Goal: Task Accomplishment & Management: Manage account settings

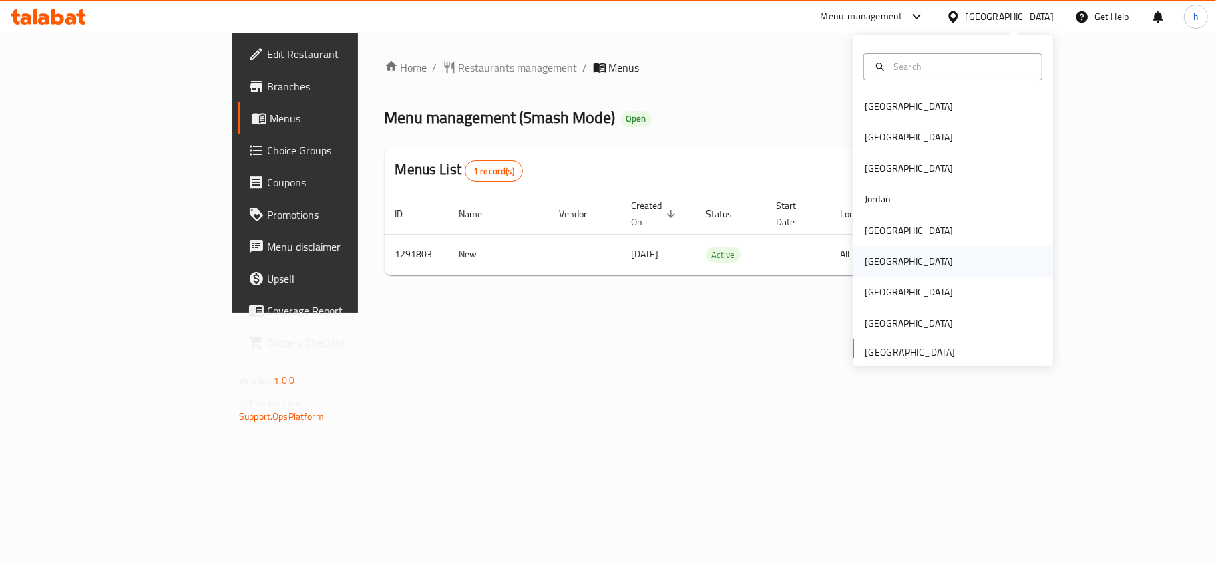
click at [880, 262] on div "[GEOGRAPHIC_DATA]" at bounding box center [909, 261] width 110 height 31
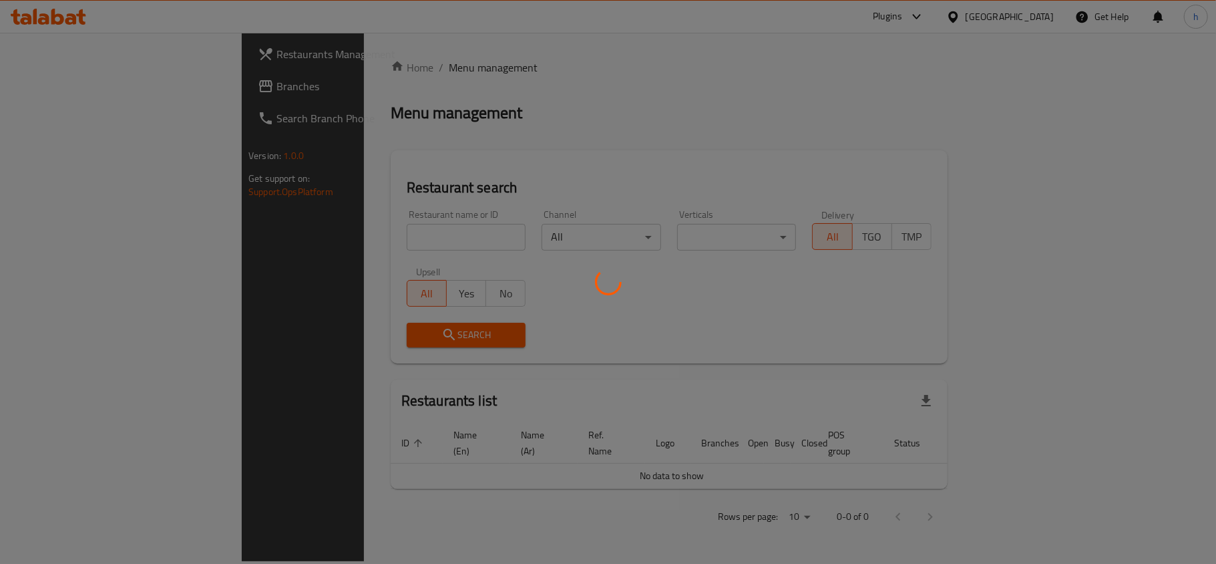
click at [33, 85] on div at bounding box center [608, 282] width 1216 height 564
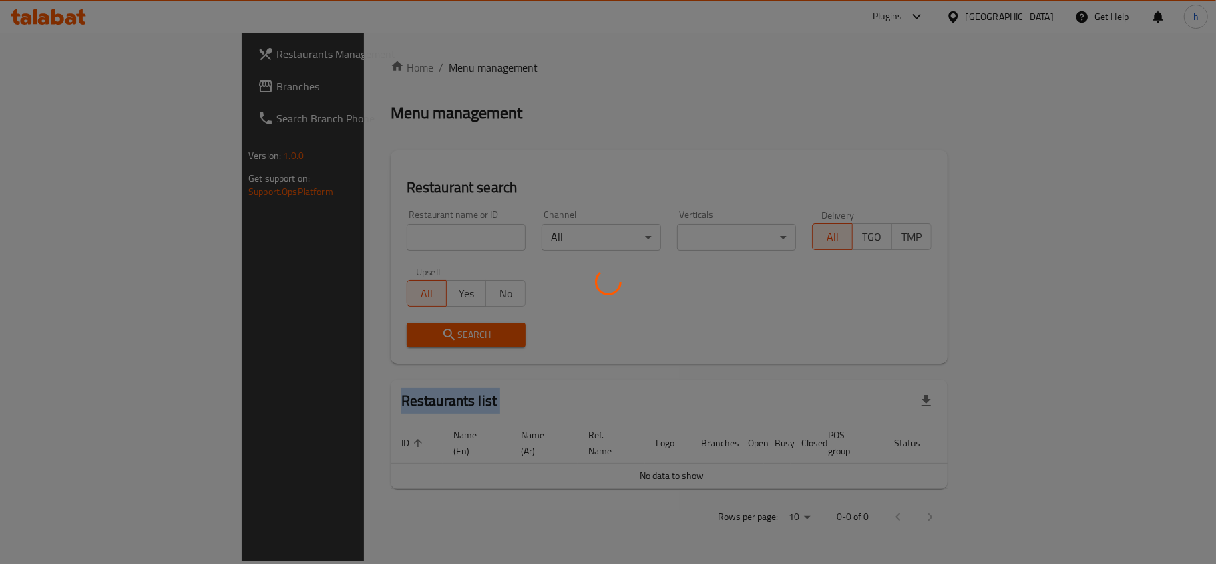
click at [33, 85] on div at bounding box center [608, 282] width 1216 height 564
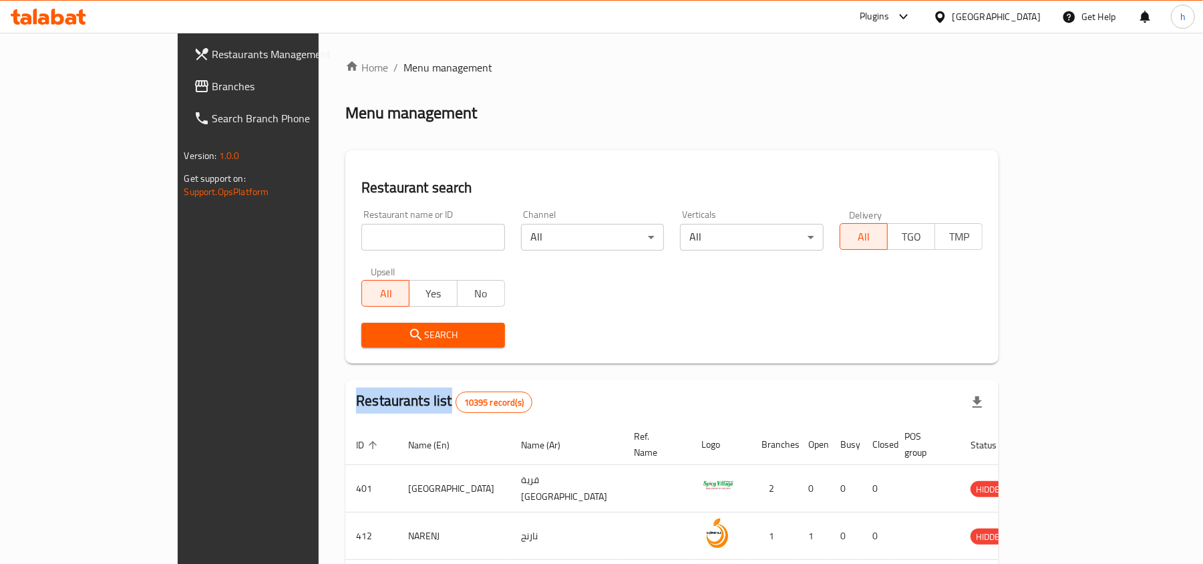
click at [33, 85] on div at bounding box center [601, 282] width 1203 height 564
click at [194, 85] on span at bounding box center [203, 86] width 19 height 16
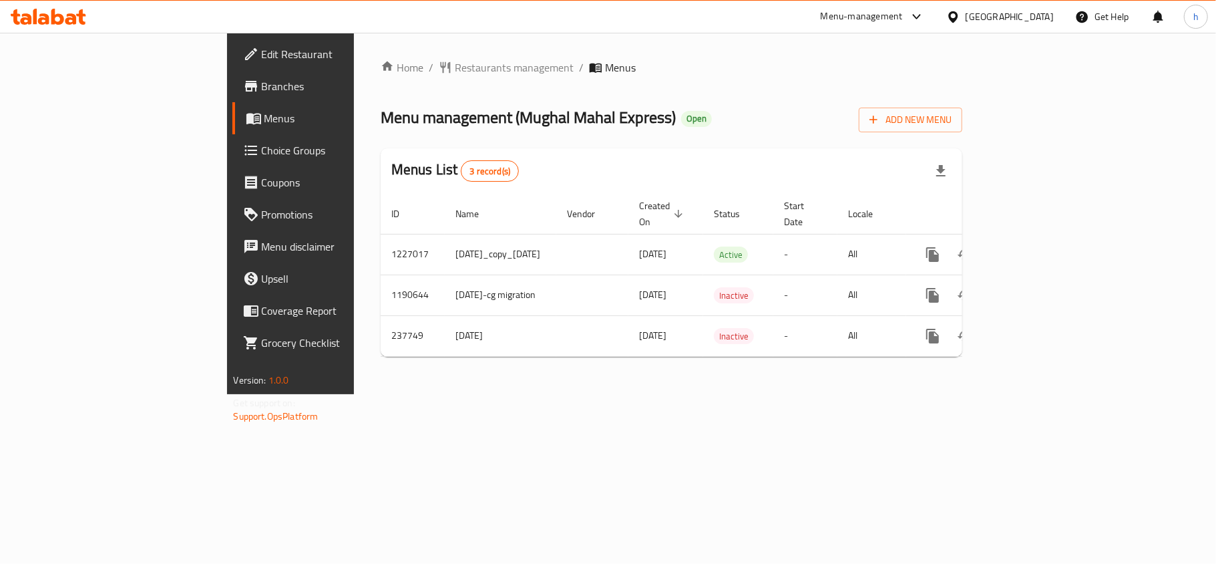
click at [43, 28] on div at bounding box center [48, 16] width 97 height 27
click at [54, 7] on div at bounding box center [48, 16] width 97 height 27
click at [3, 15] on div at bounding box center [48, 16] width 97 height 27
click at [81, 20] on icon at bounding box center [80, 16] width 9 height 15
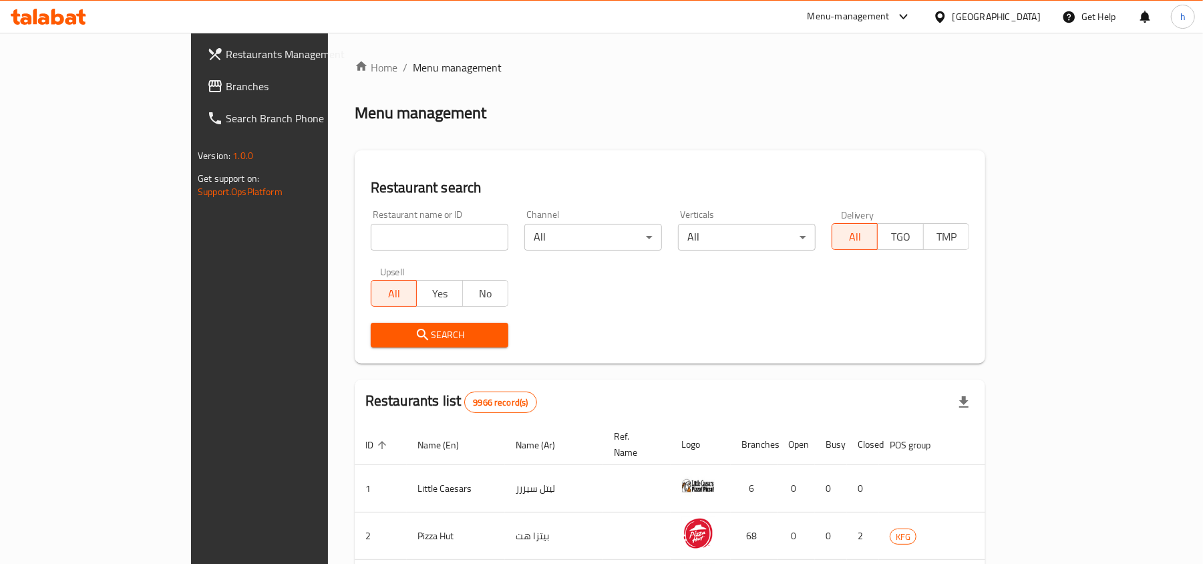
click at [226, 91] on span "Branches" at bounding box center [304, 86] width 156 height 16
click at [717, 123] on div "Menu management" at bounding box center [670, 112] width 630 height 21
